Goal: Complete application form: Complete application form

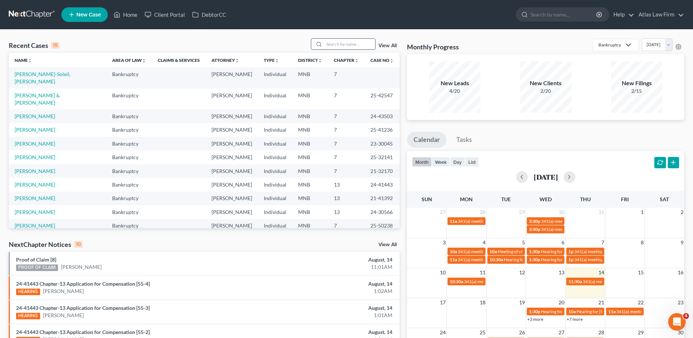
click at [332, 46] on input "search" at bounding box center [349, 44] width 51 height 11
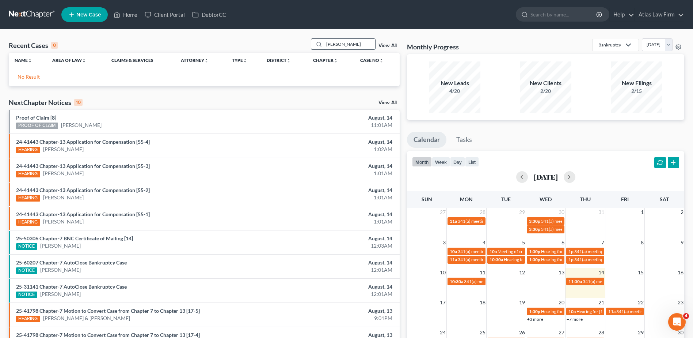
drag, startPoint x: 329, startPoint y: 44, endPoint x: 338, endPoint y: 46, distance: 8.9
click at [338, 46] on input "[PERSON_NAME]" at bounding box center [349, 44] width 51 height 11
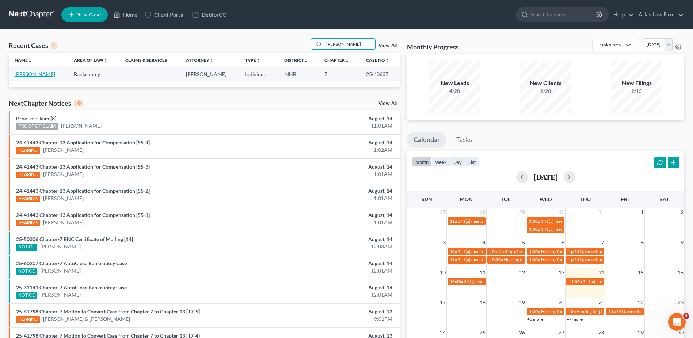
type input "[PERSON_NAME]"
click at [34, 73] on link "[PERSON_NAME]" at bounding box center [35, 74] width 41 height 6
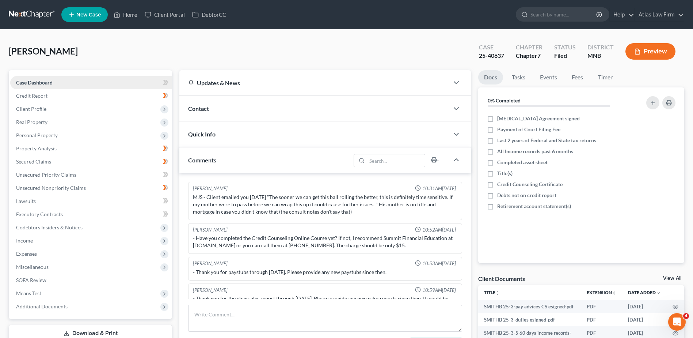
scroll to position [565, 0]
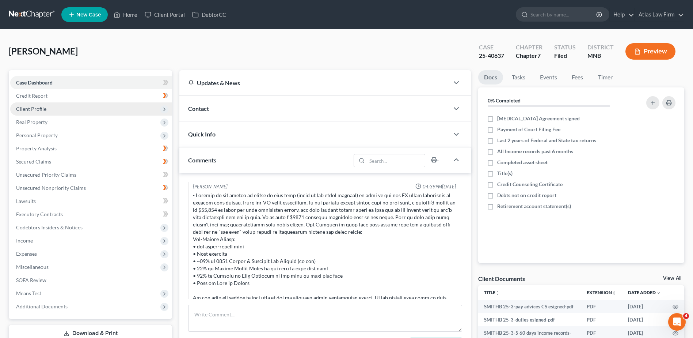
click at [82, 112] on span "Client Profile" at bounding box center [91, 108] width 162 height 13
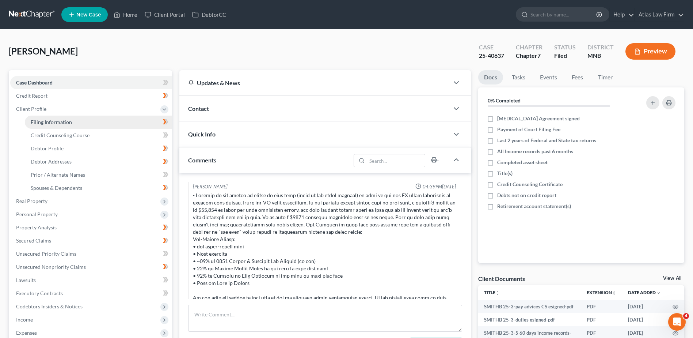
click at [81, 123] on link "Filing Information" at bounding box center [98, 121] width 147 height 13
select select "1"
select select "0"
select select "24"
